Goal: Register for event/course

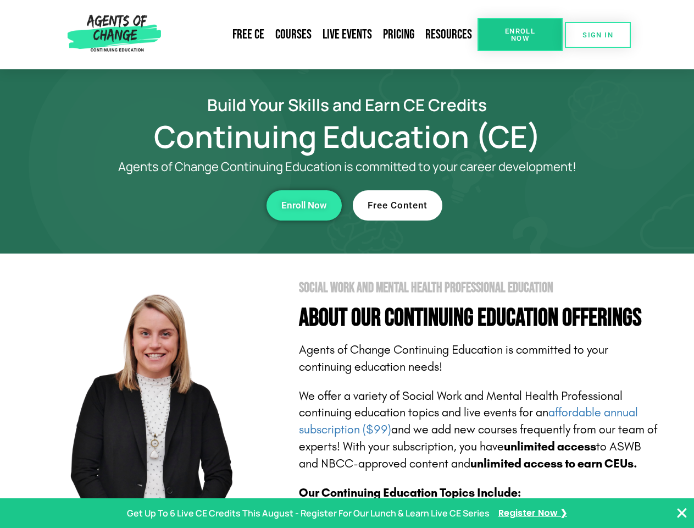
click at [347, 264] on section "Social Work and Mental Health Professional Education About Our Continuing Educa…" at bounding box center [347, 484] width 694 height 462
click at [520, 35] on span "Enroll Now" at bounding box center [520, 34] width 50 height 14
click at [598, 35] on span "SIGN IN" at bounding box center [598, 34] width 31 height 7
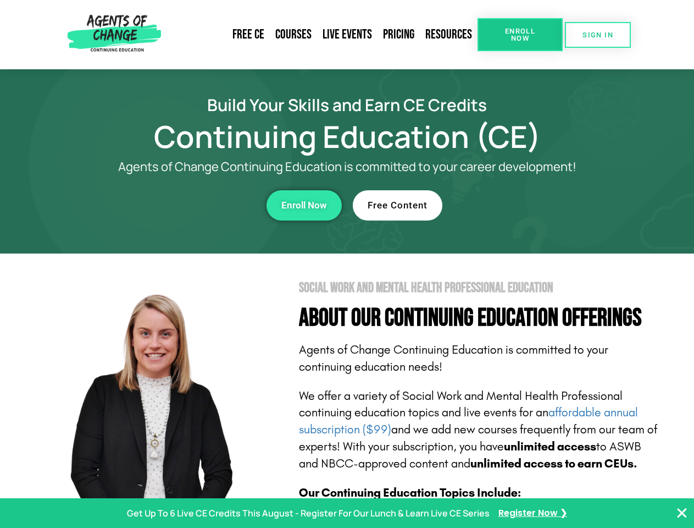
click at [191, 205] on div "Enroll Now" at bounding box center [191, 205] width 302 height 30
click at [304, 205] on span "Enroll Now" at bounding box center [305, 205] width 46 height 9
click at [504, 205] on div "Free Content" at bounding box center [504, 205] width 302 height 30
